Goal: Information Seeking & Learning: Learn about a topic

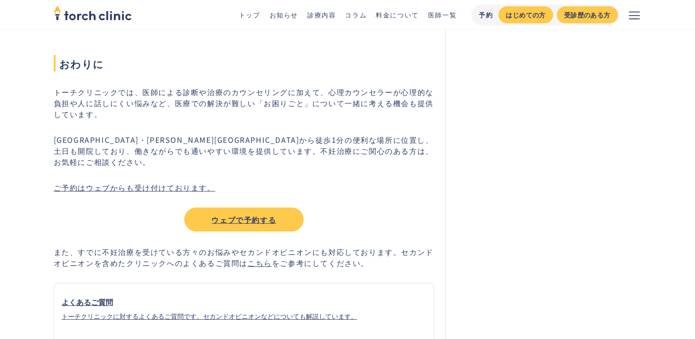
scroll to position [2896, 0]
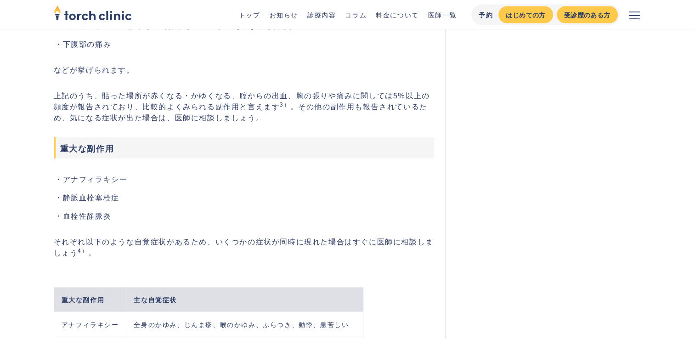
scroll to position [3084, 0]
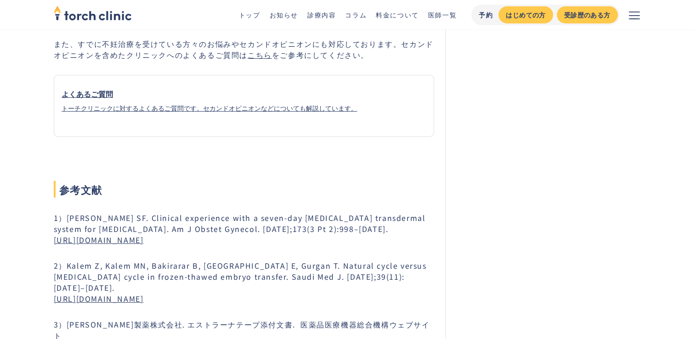
scroll to position [3131, 0]
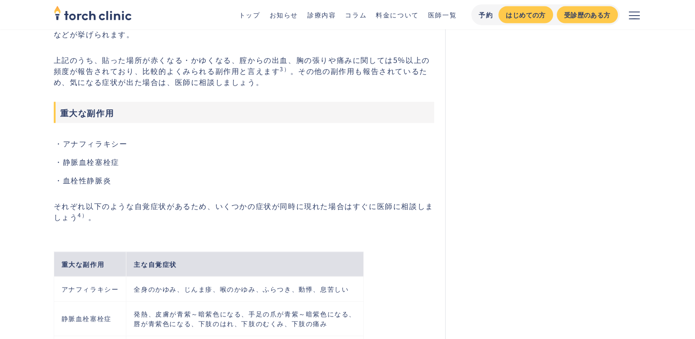
scroll to position [2206, 0]
